Goal: Task Accomplishment & Management: Use online tool/utility

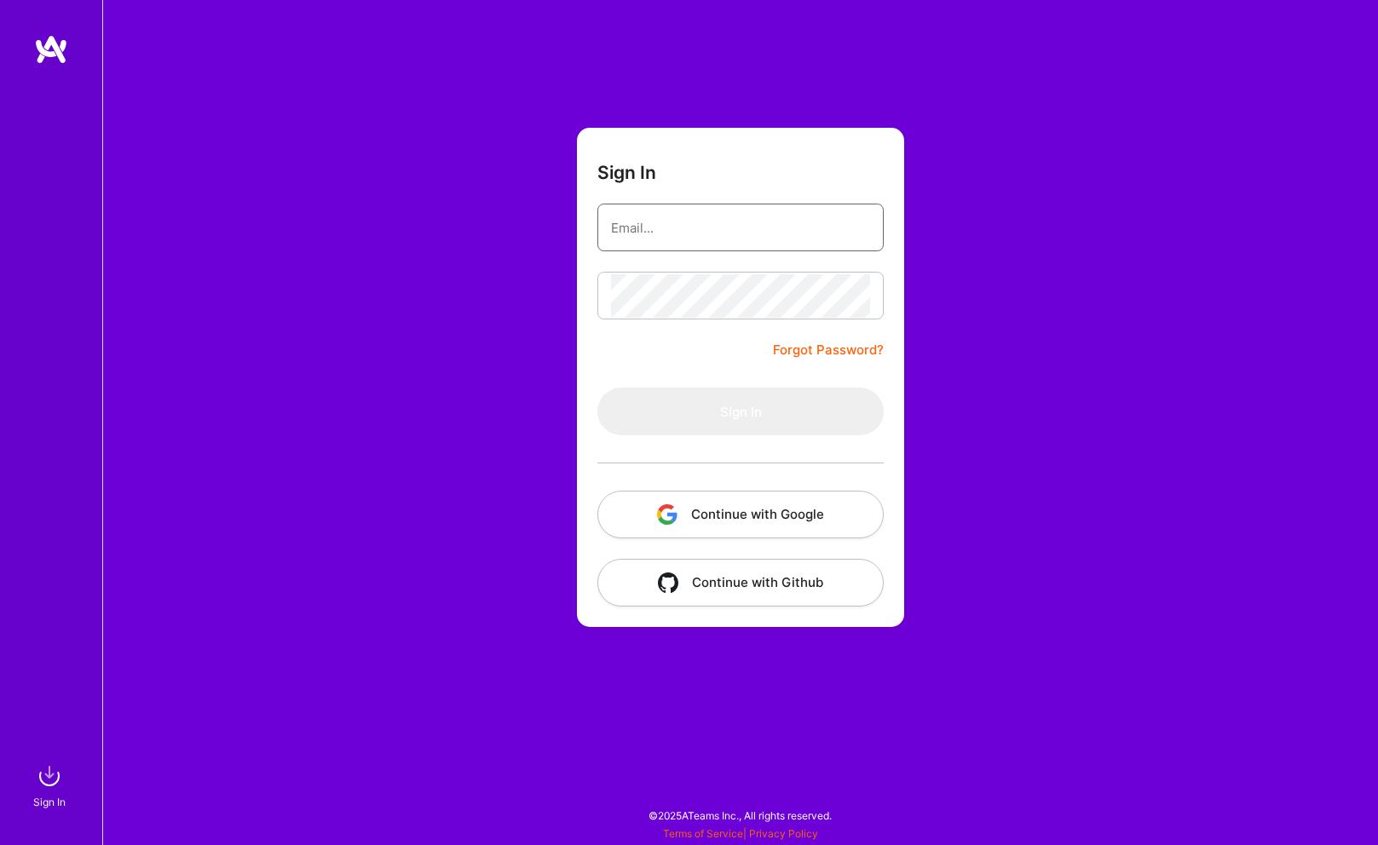
type input "[EMAIL_ADDRESS][DOMAIN_NAME]"
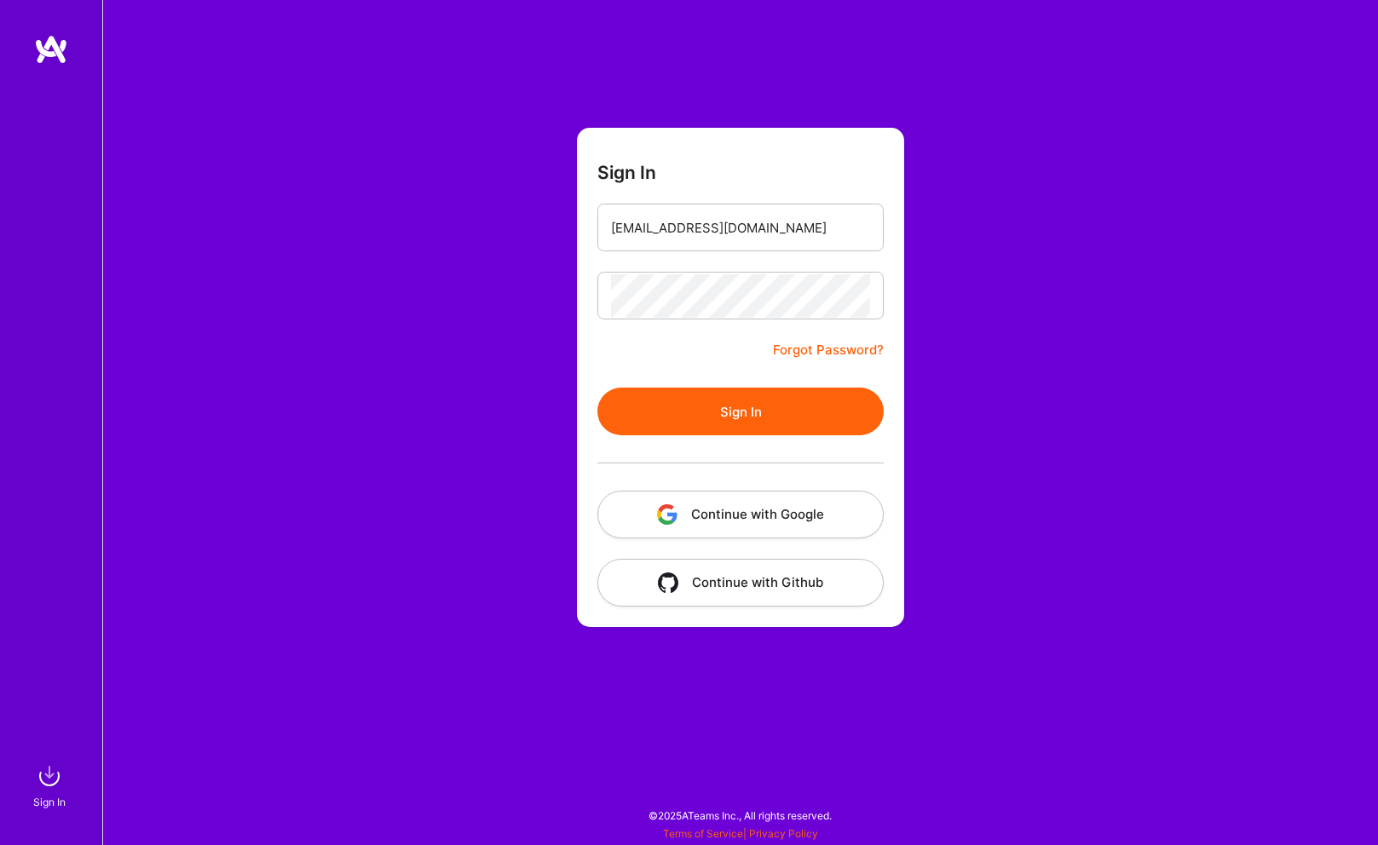
click at [717, 425] on button "Sign In" at bounding box center [740, 412] width 286 height 48
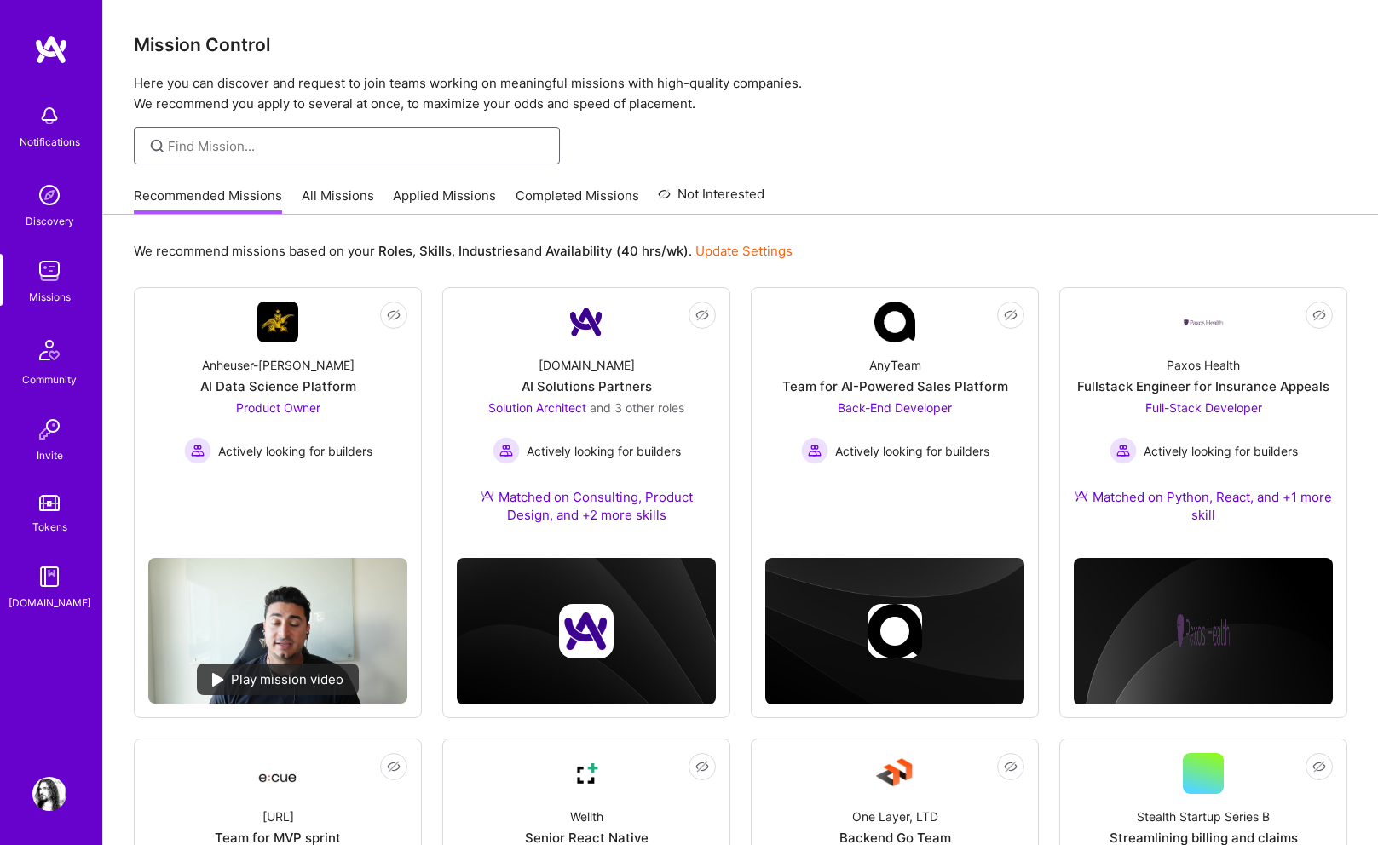
click at [274, 145] on input at bounding box center [357, 146] width 379 height 18
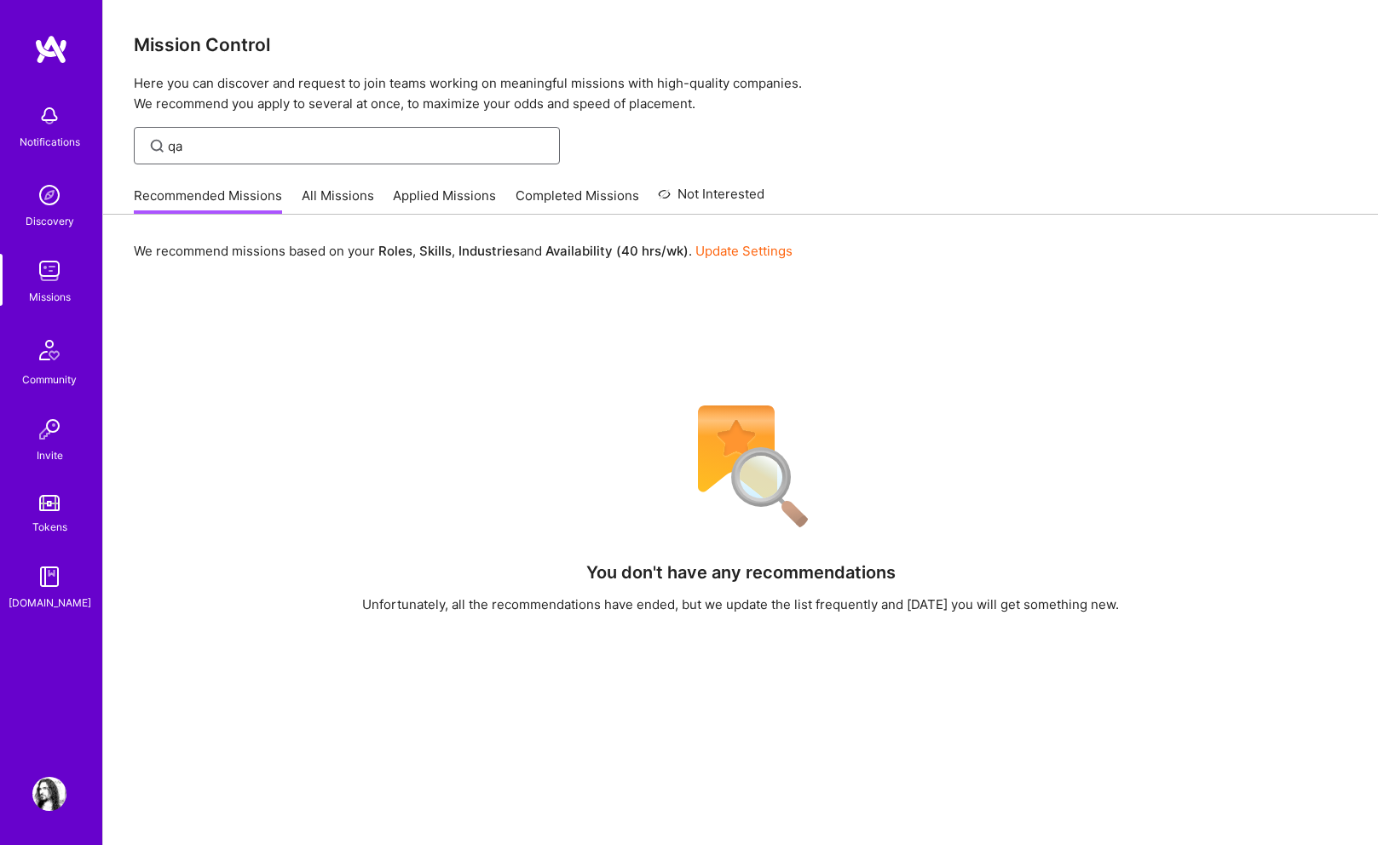
type input "qa"
click at [724, 249] on link "Update Settings" at bounding box center [743, 251] width 97 height 16
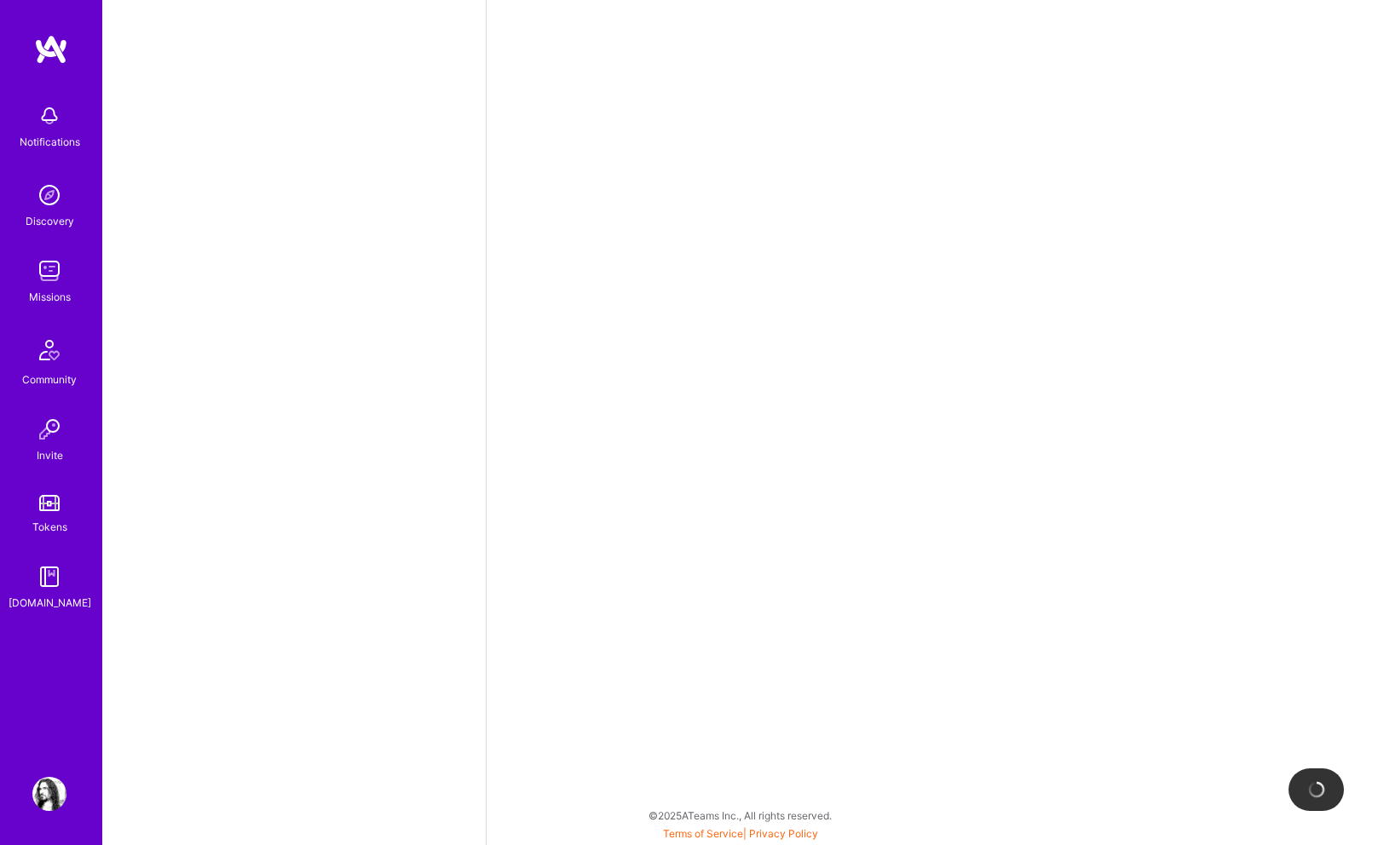
select select "US"
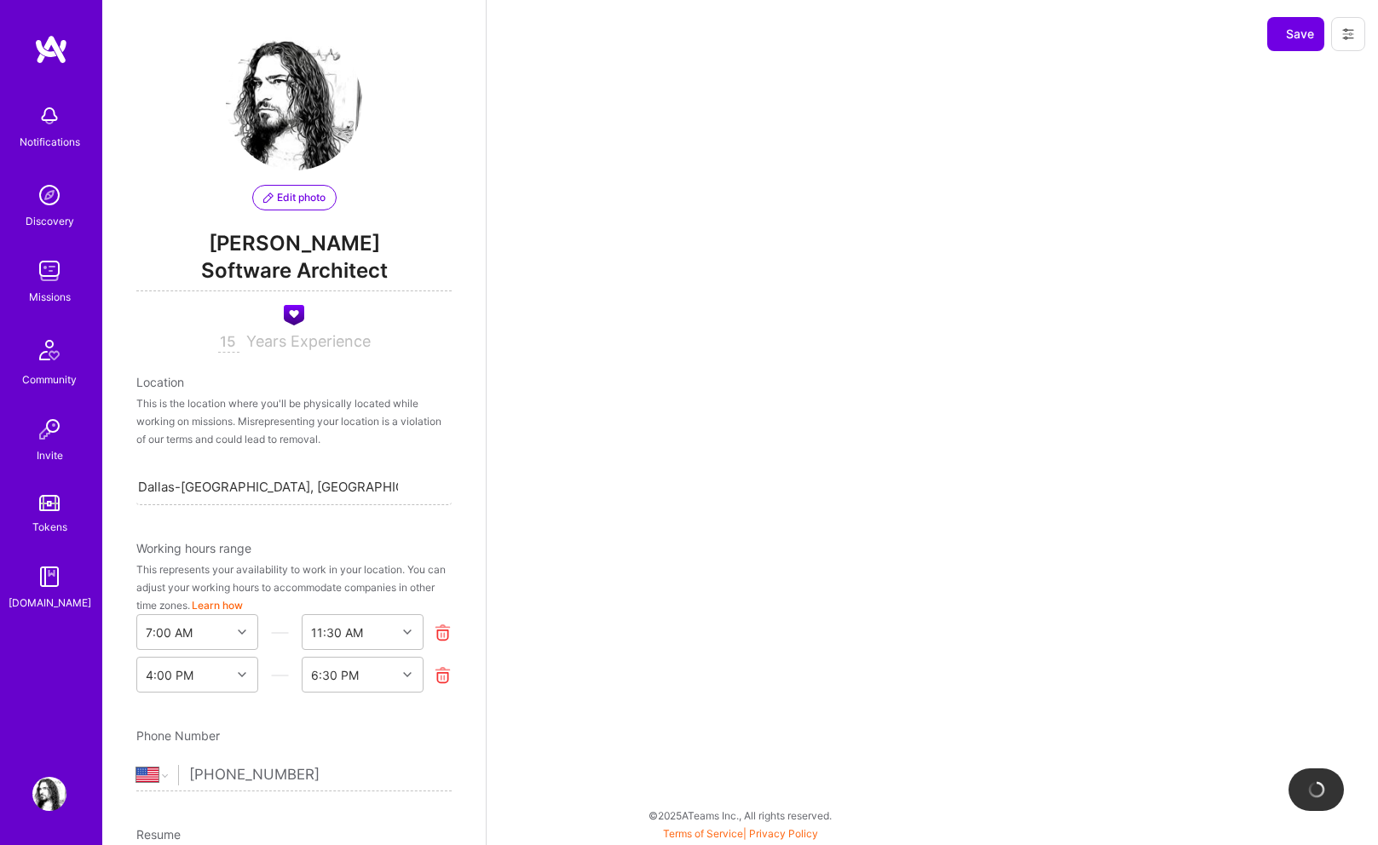
scroll to position [651, 0]
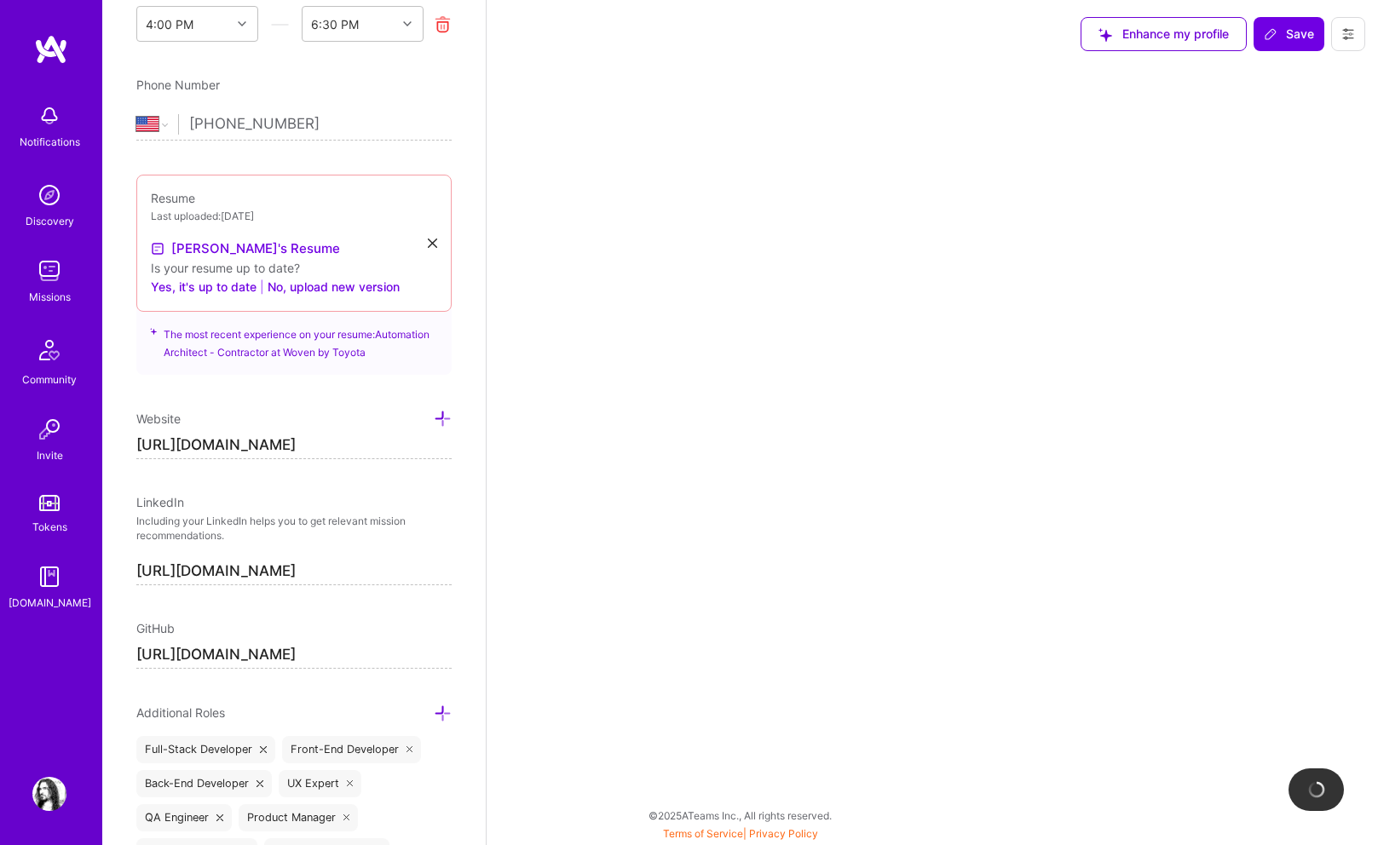
select select "Right Now"
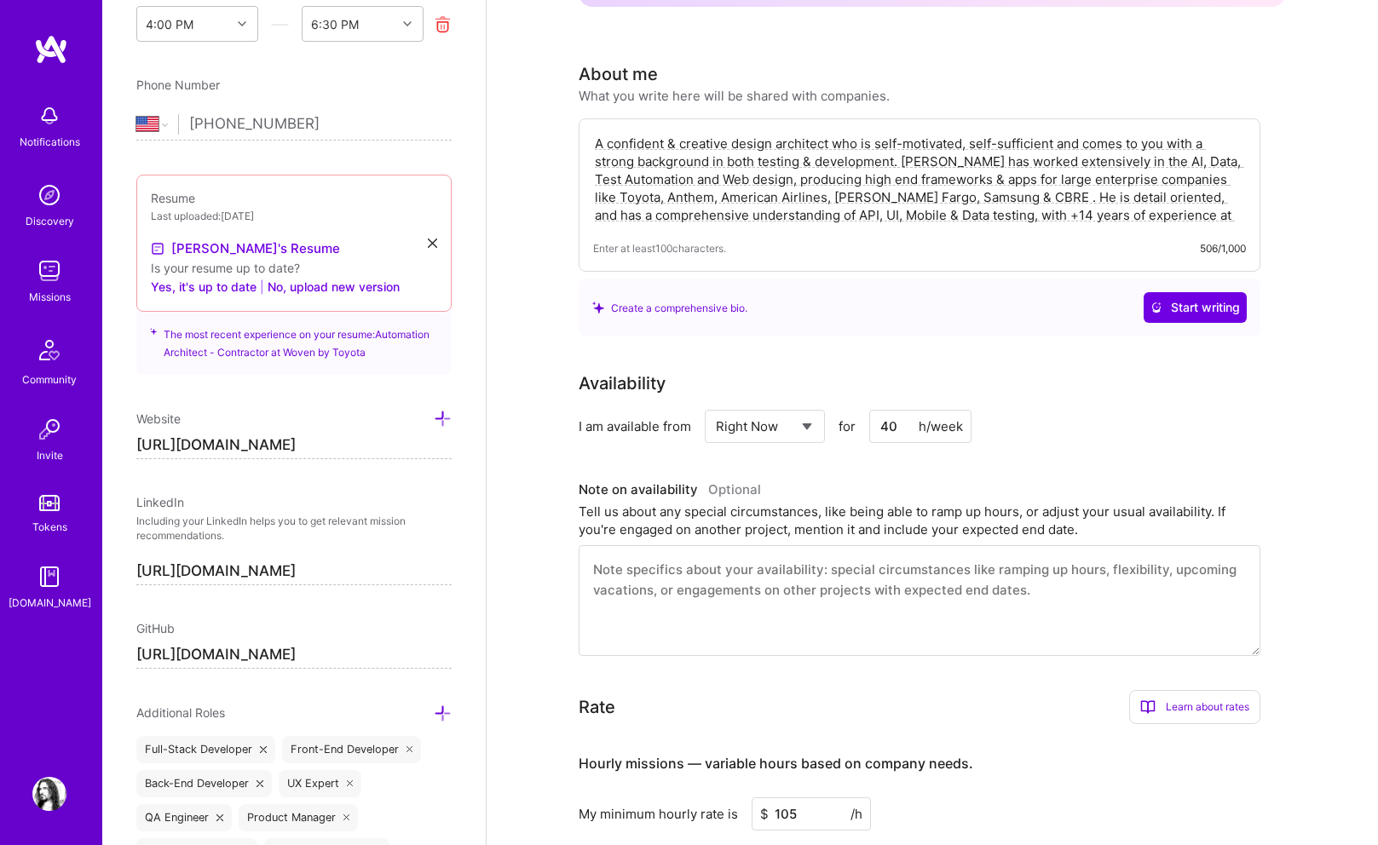
scroll to position [0, 0]
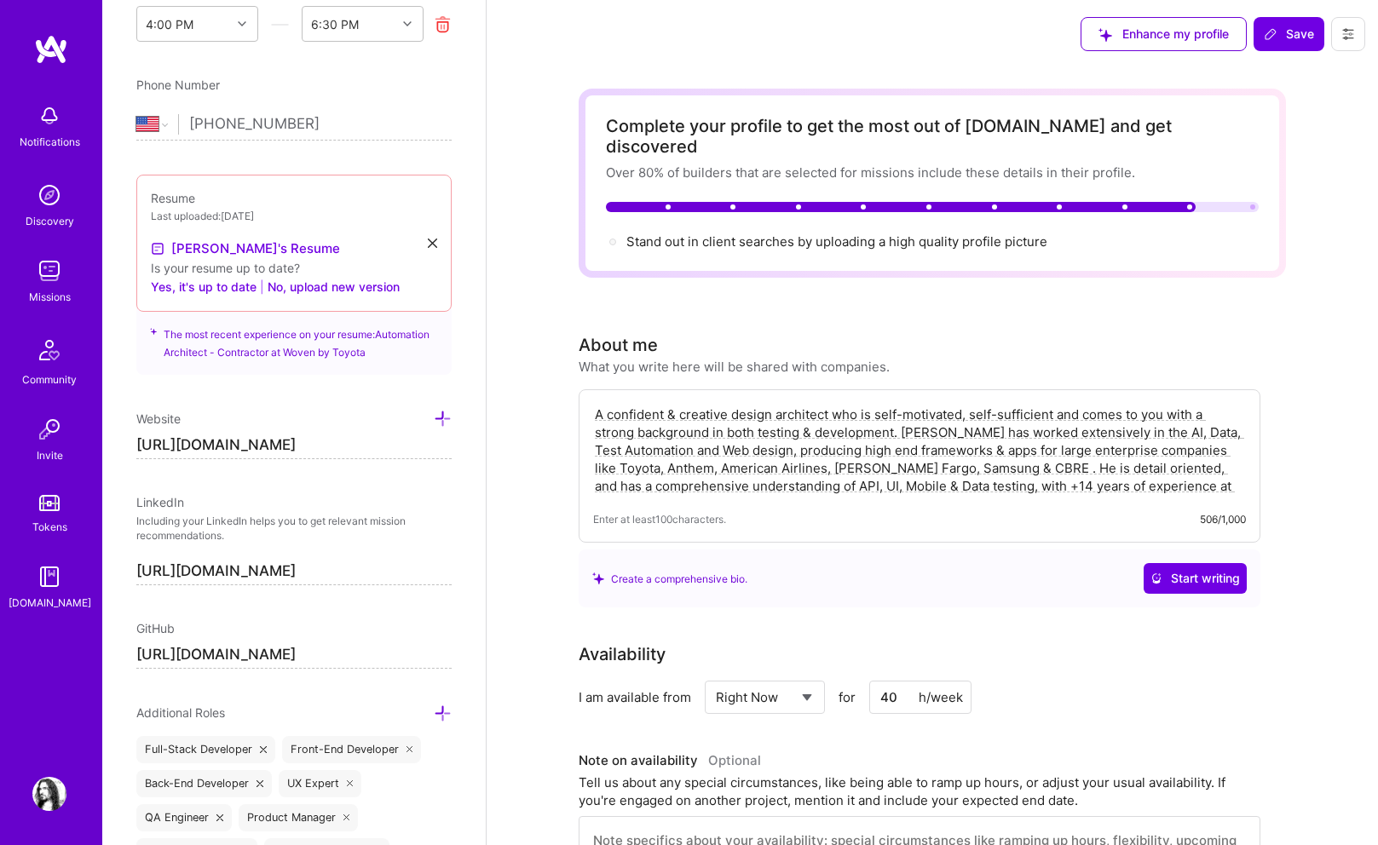
click at [57, 50] on img at bounding box center [51, 49] width 34 height 31
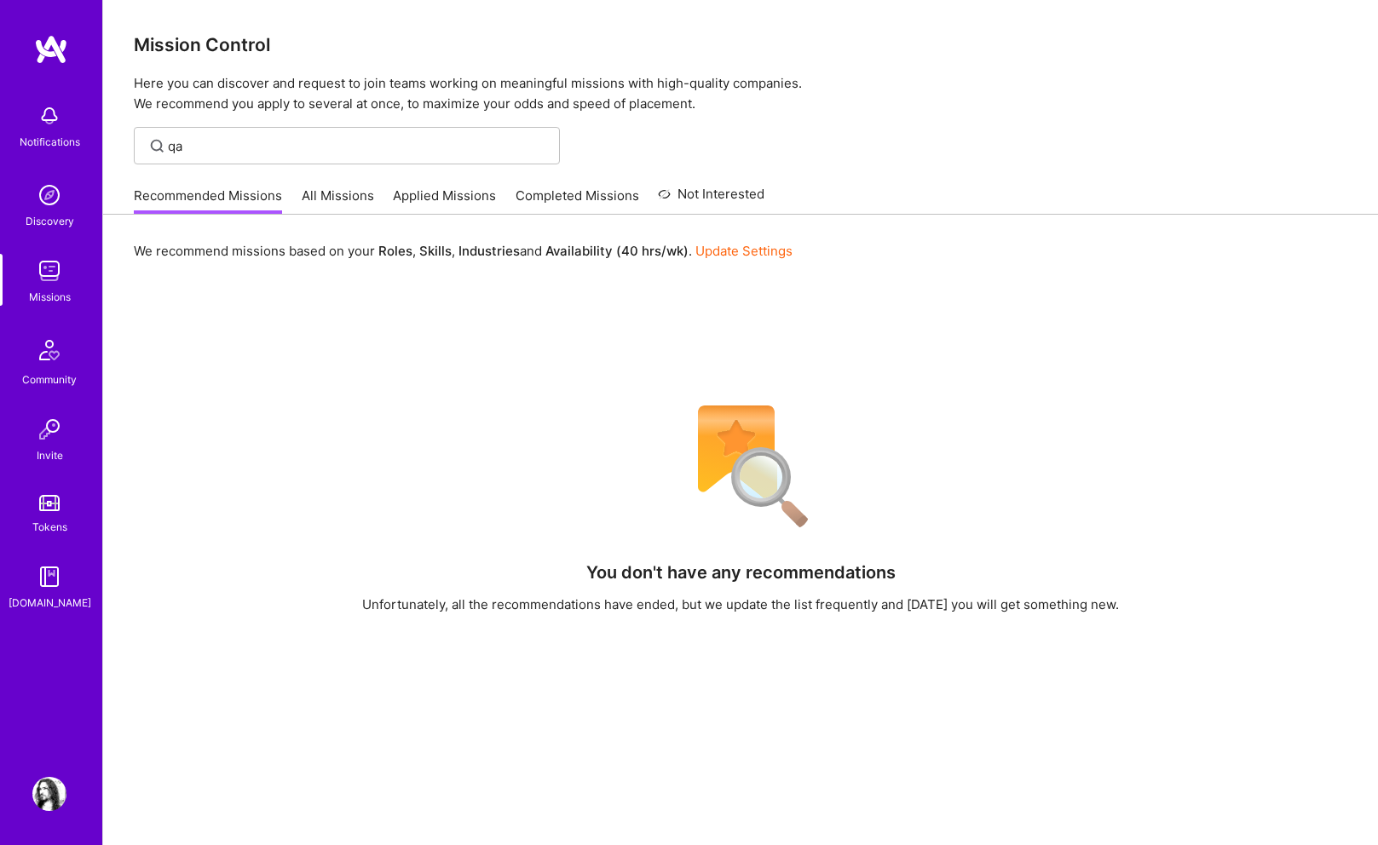
click at [59, 273] on img at bounding box center [49, 271] width 34 height 34
click at [305, 195] on link "All Missions" at bounding box center [338, 201] width 72 height 28
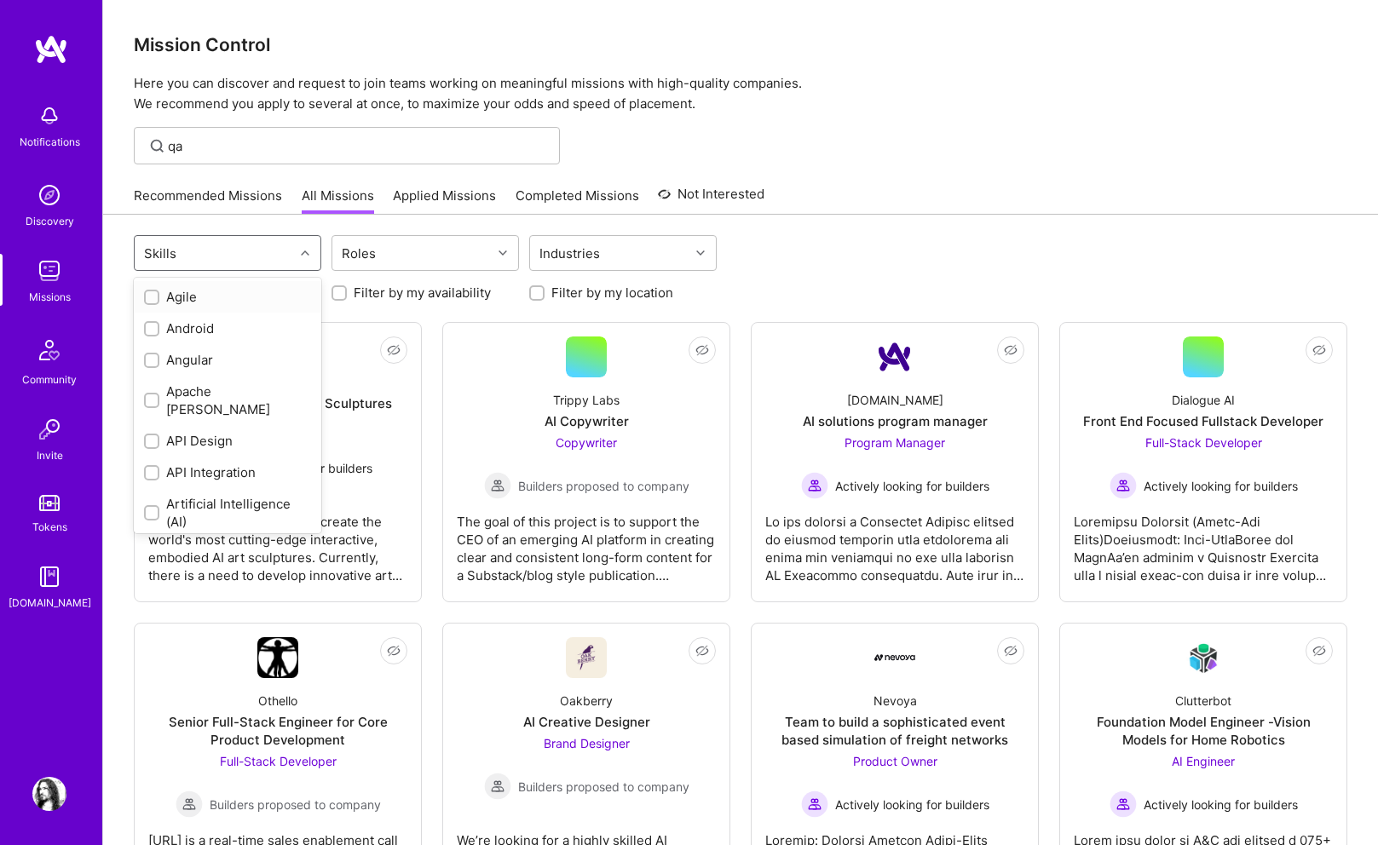
click at [291, 254] on div "Skills" at bounding box center [214, 253] width 159 height 34
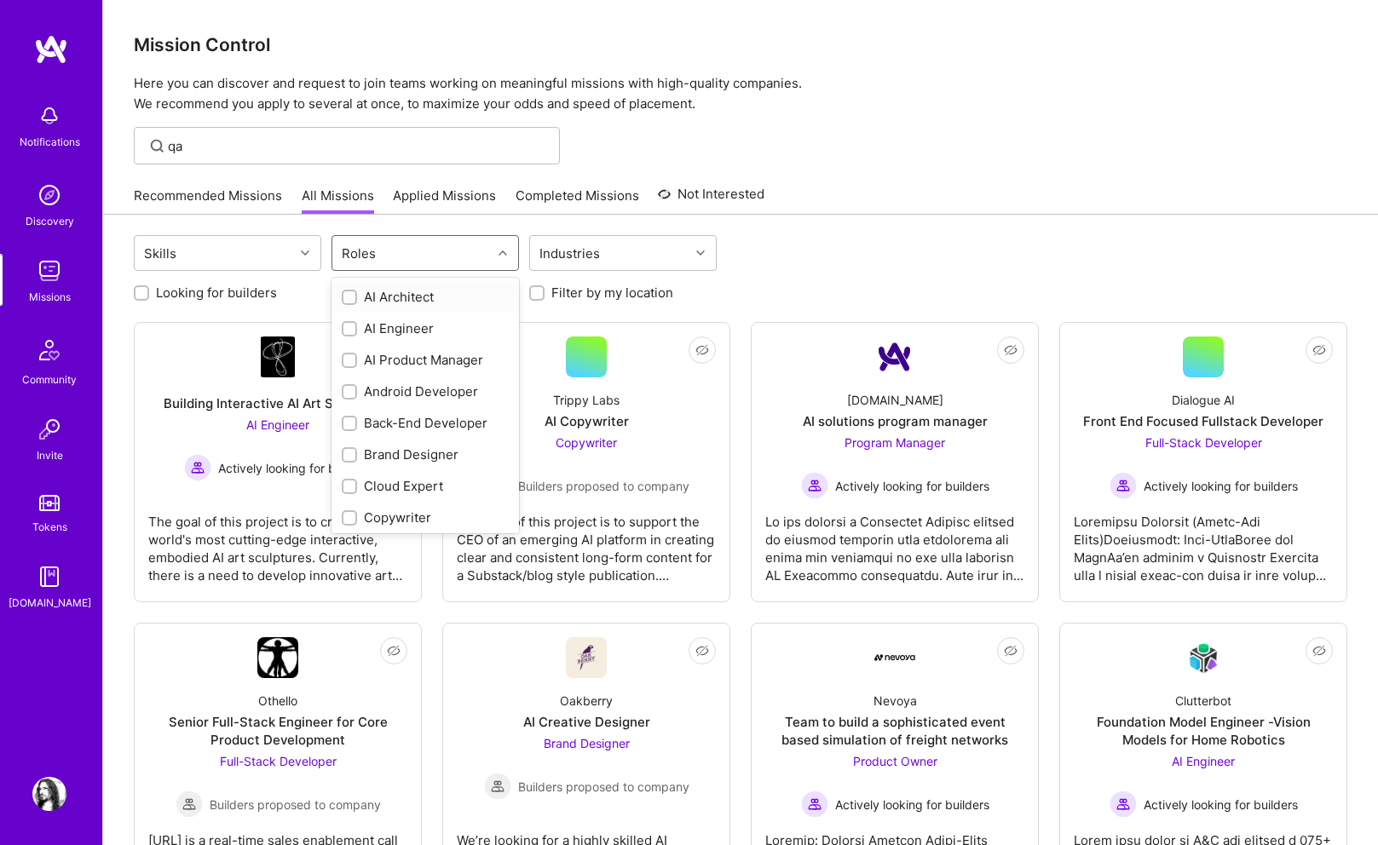
click at [453, 253] on div "Roles" at bounding box center [411, 253] width 159 height 34
click at [355, 389] on div at bounding box center [349, 390] width 15 height 15
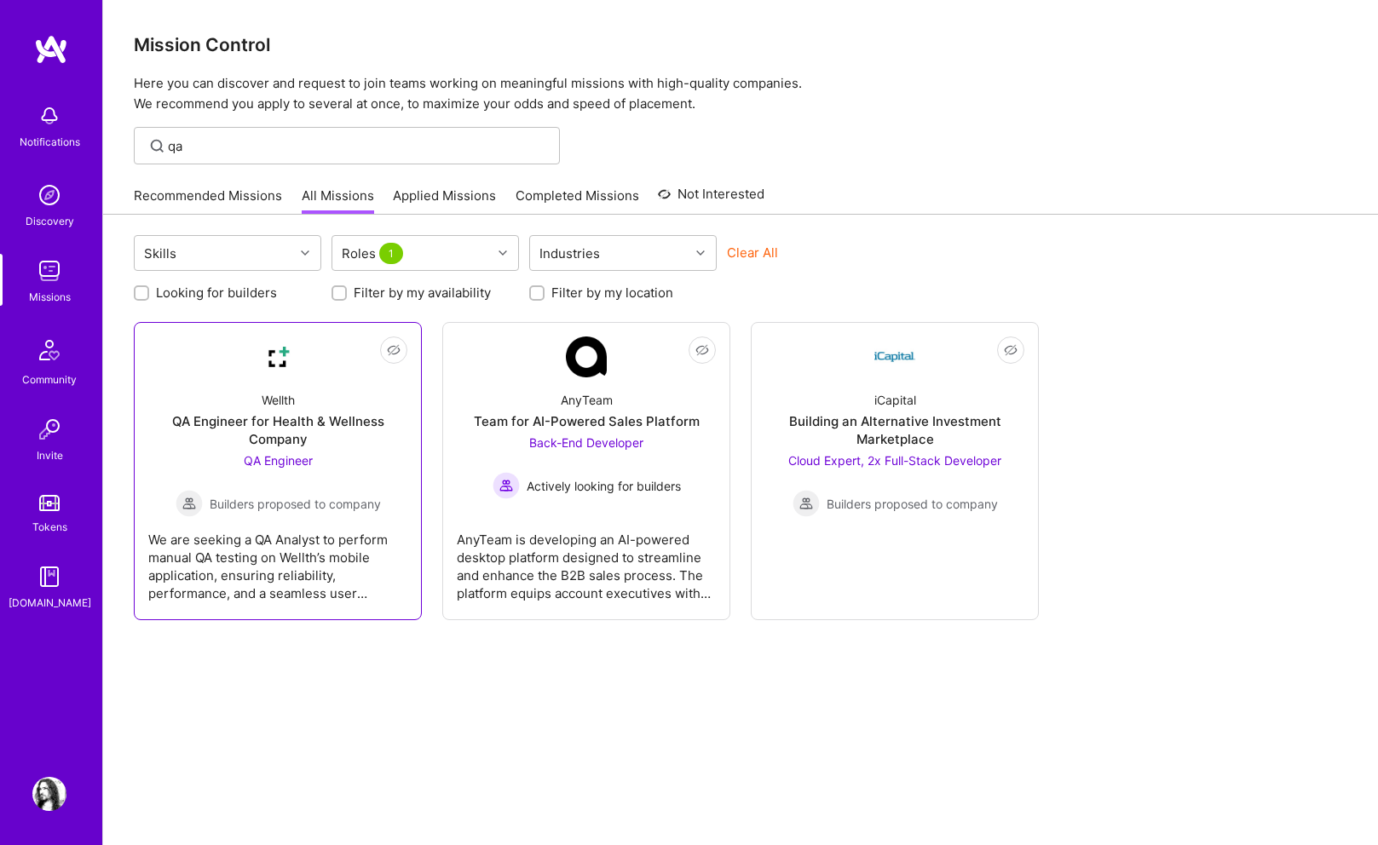
click at [343, 436] on div "QA Engineer for Health & Wellness Company" at bounding box center [277, 430] width 259 height 36
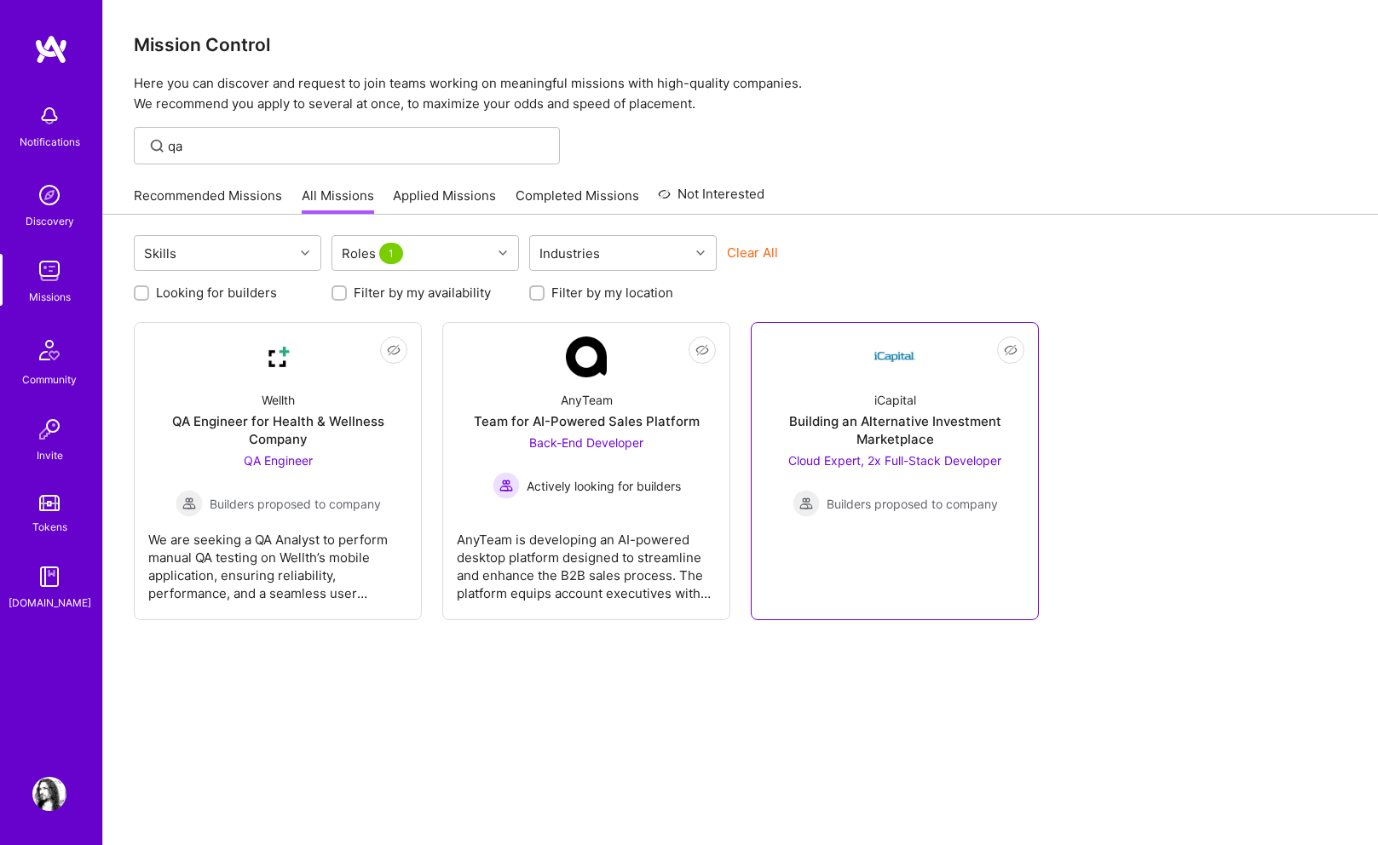
click at [812, 424] on div "Building an Alternative Investment Marketplace" at bounding box center [894, 430] width 259 height 36
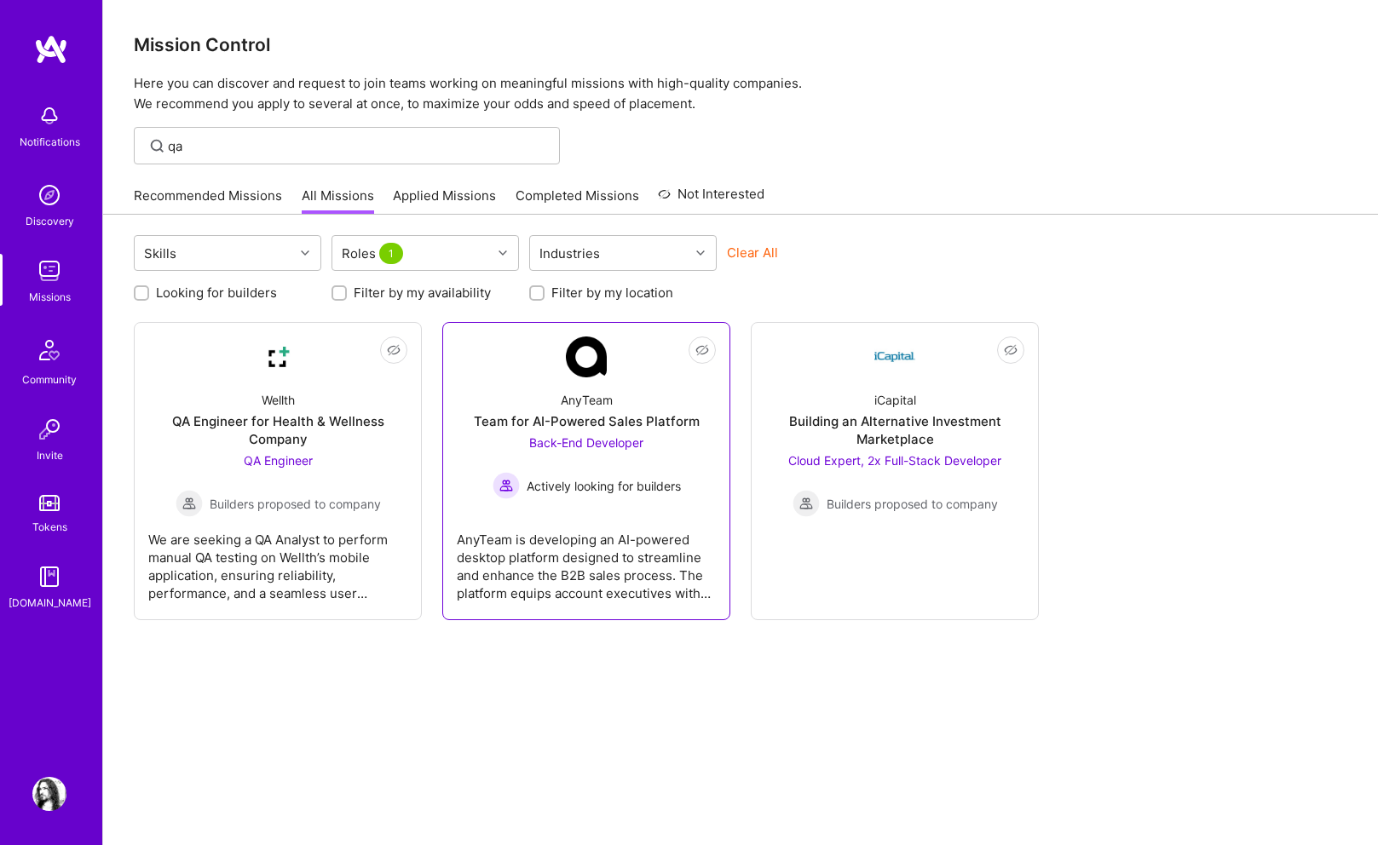
click at [538, 416] on div "Team for AI-Powered Sales Platform" at bounding box center [587, 421] width 226 height 18
